Goal: Navigation & Orientation: Find specific page/section

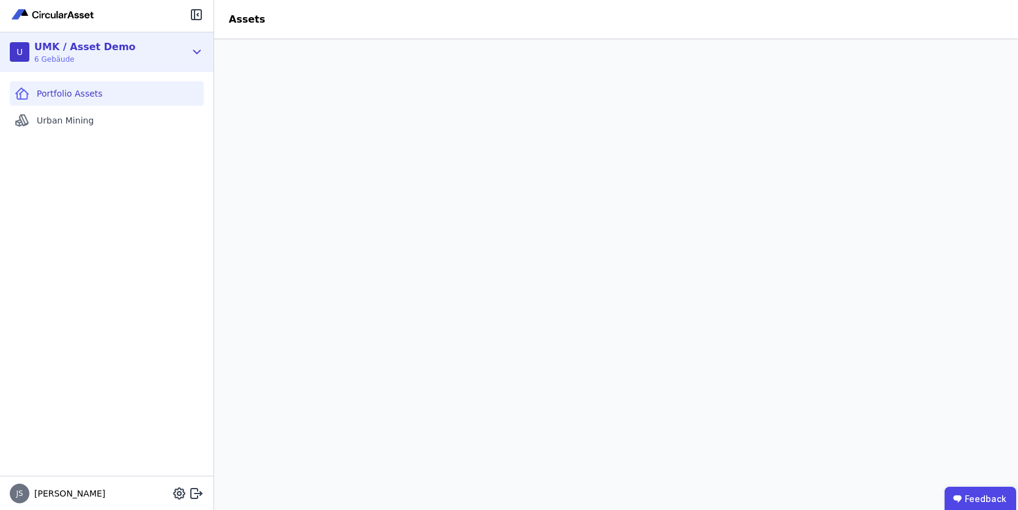
click at [201, 52] on icon at bounding box center [196, 52] width 13 height 15
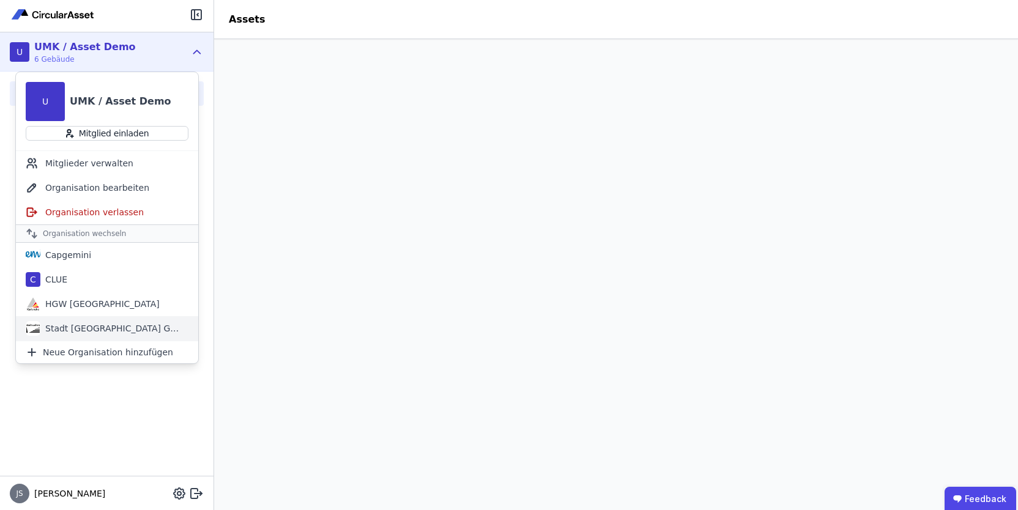
click at [145, 333] on div "Stadt [GEOGRAPHIC_DATA] Gebäudemanagement" at bounding box center [110, 328] width 141 height 12
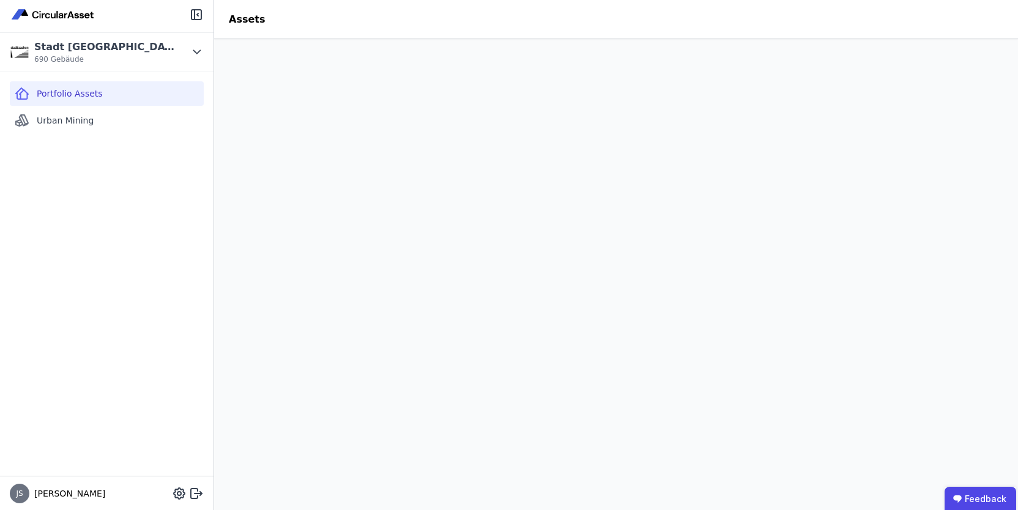
click at [156, 369] on div "Portfolio Assets Urban Mining" at bounding box center [106, 274] width 213 height 404
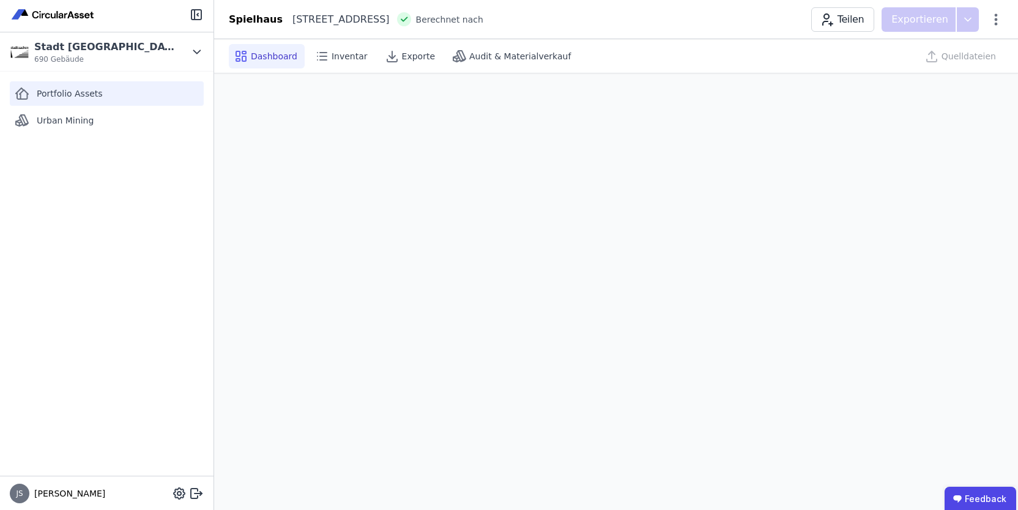
click at [76, 92] on span "Portfolio Assets" at bounding box center [70, 93] width 66 height 12
click at [67, 94] on span "Portfolio Assets" at bounding box center [70, 93] width 66 height 12
click at [58, 96] on span "Portfolio Assets" at bounding box center [70, 93] width 66 height 12
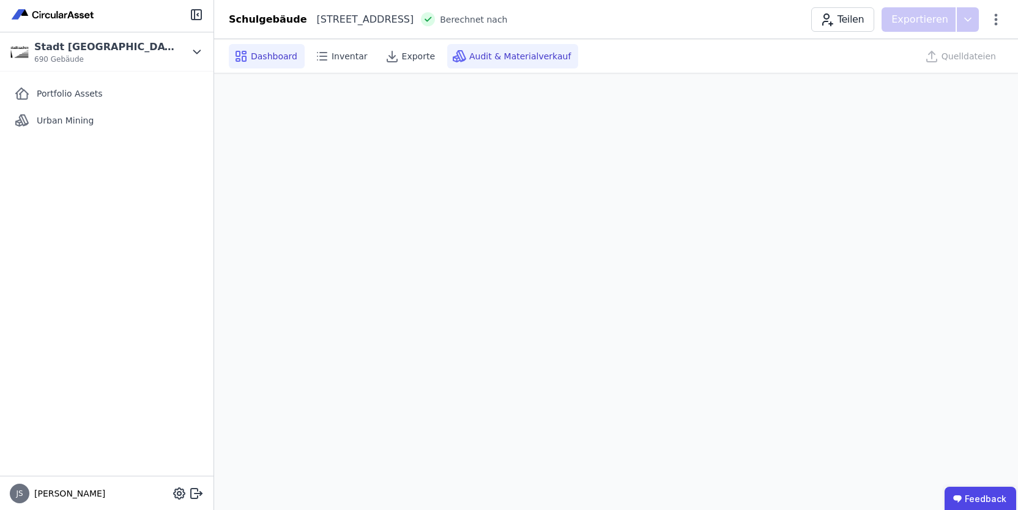
click at [475, 48] on div "Audit & Materialverkauf" at bounding box center [512, 56] width 131 height 24
click at [270, 54] on span "Dashboard" at bounding box center [274, 56] width 46 height 12
click at [64, 114] on span "Urban Mining" at bounding box center [65, 120] width 57 height 12
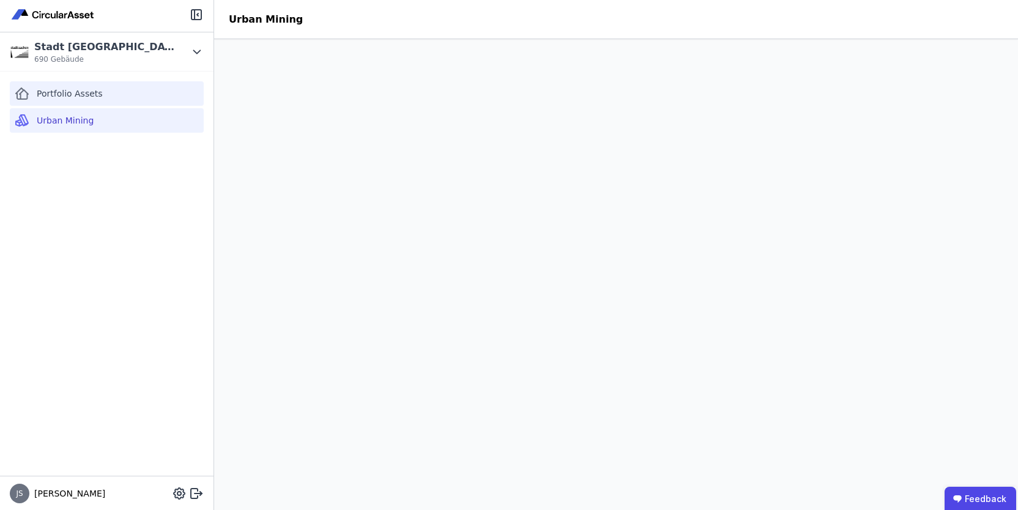
click at [106, 92] on div "Portfolio Assets" at bounding box center [107, 93] width 194 height 24
click at [676, 25] on header "Assets" at bounding box center [616, 19] width 804 height 39
